Goal: Task Accomplishment & Management: Use online tool/utility

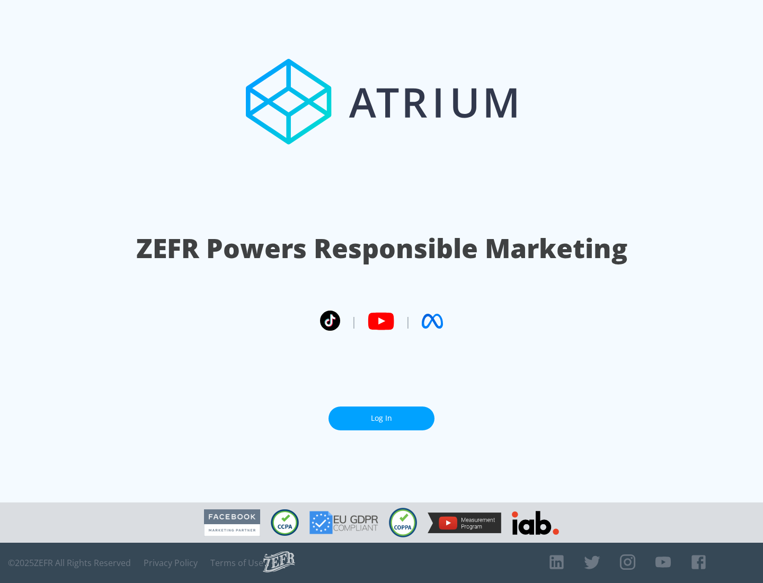
click at [382, 414] on link "Log In" at bounding box center [382, 418] width 106 height 24
